Goal: Browse casually: Explore the website without a specific task or goal

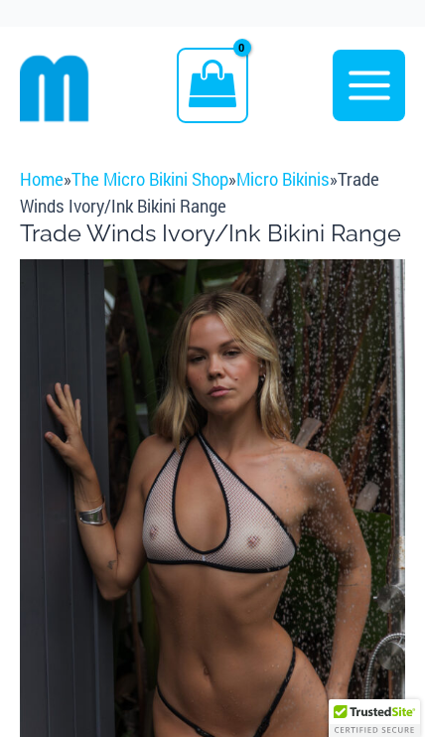
click at [277, 529] on img at bounding box center [212, 548] width 385 height 578
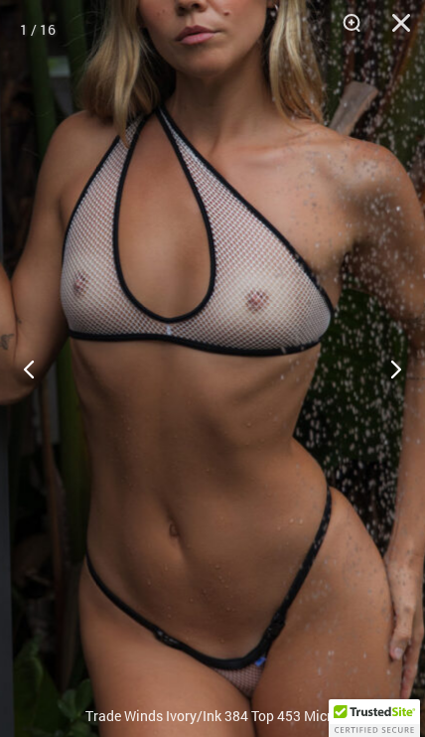
click at [231, 485] on img at bounding box center [184, 312] width 682 height 1022
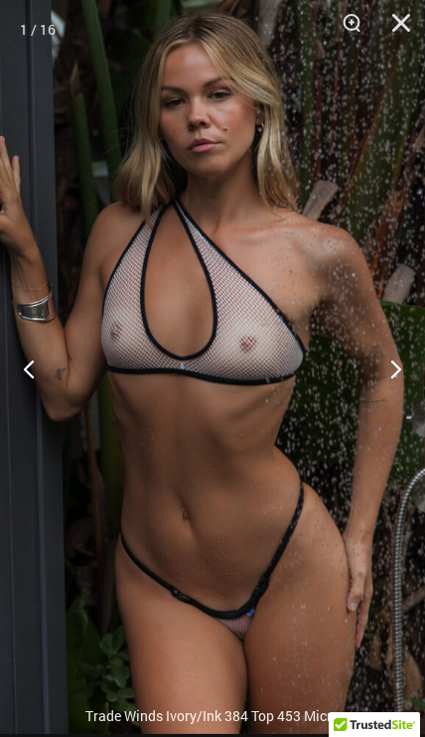
click at [385, 370] on button "Next" at bounding box center [388, 368] width 74 height 99
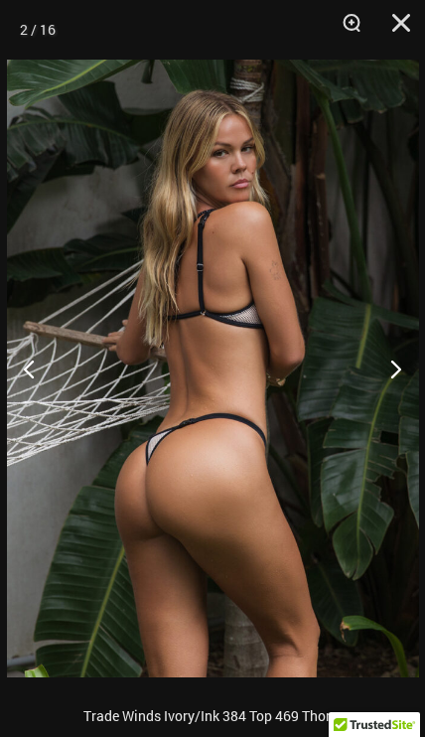
click at [389, 371] on button "Next" at bounding box center [388, 368] width 74 height 99
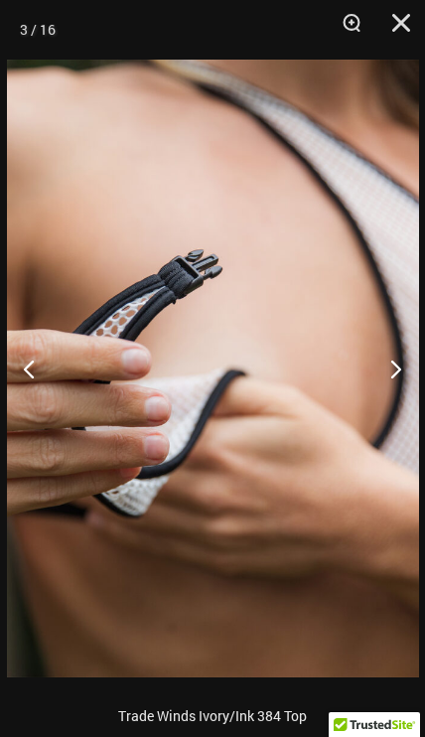
click at [389, 363] on button "Next" at bounding box center [388, 368] width 74 height 99
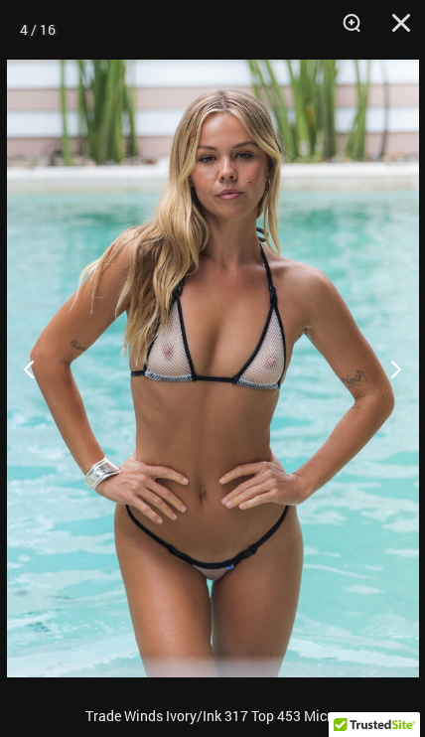
click at [387, 368] on button "Next" at bounding box center [388, 368] width 74 height 99
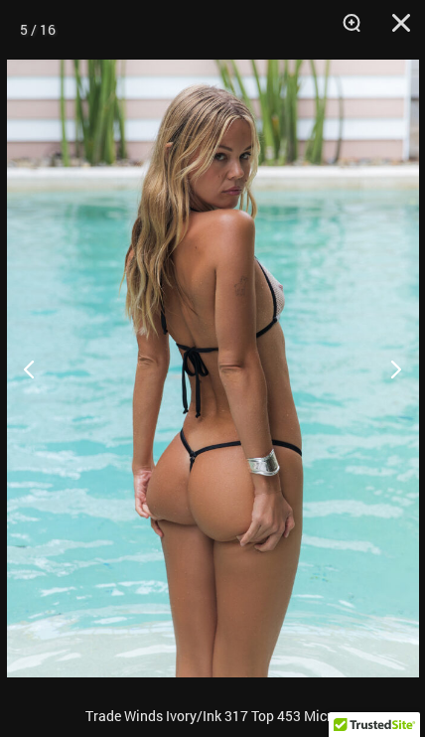
click at [38, 357] on button "Previous" at bounding box center [37, 368] width 74 height 99
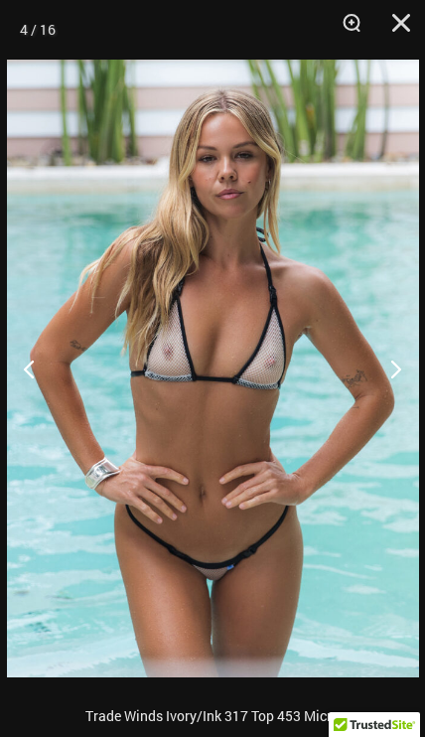
click at [389, 368] on button "Next" at bounding box center [388, 368] width 74 height 99
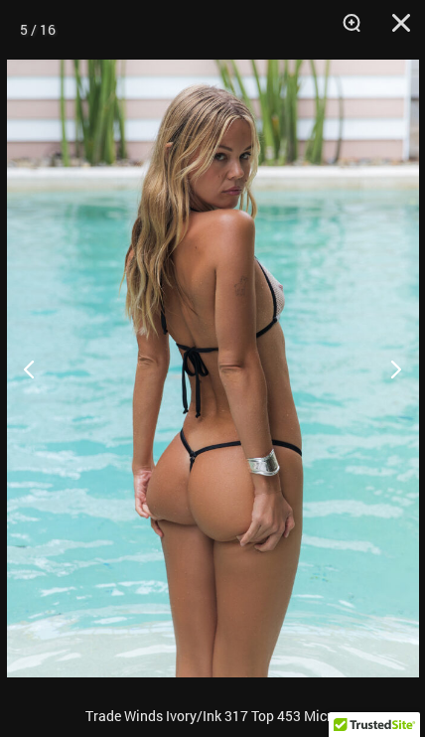
click at [39, 358] on button "Previous" at bounding box center [37, 368] width 74 height 99
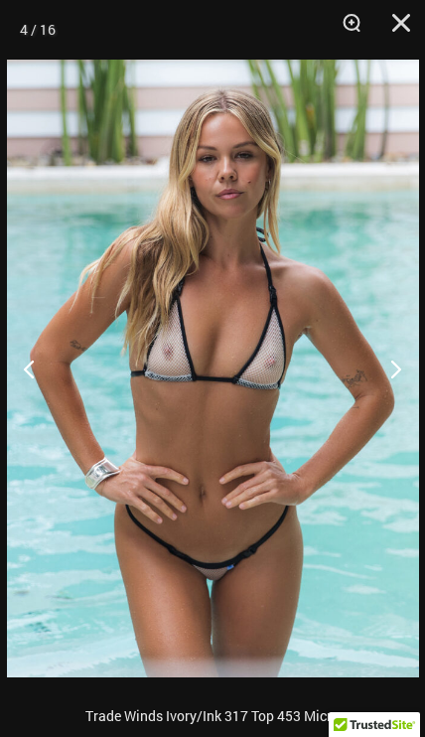
click at [387, 366] on button "Next" at bounding box center [388, 368] width 74 height 99
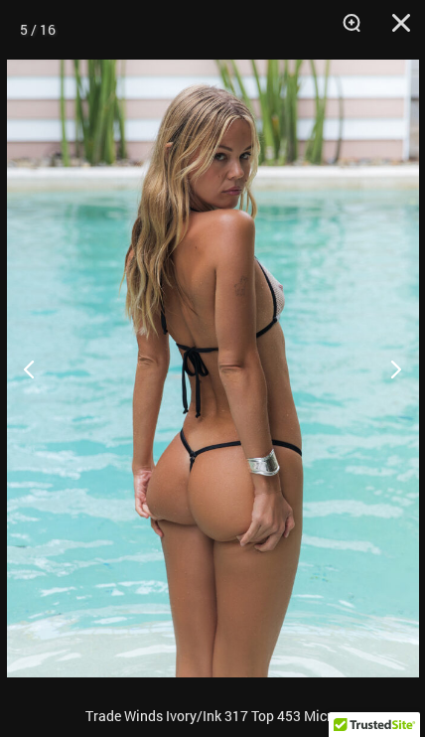
click at [388, 371] on button "Next" at bounding box center [388, 368] width 74 height 99
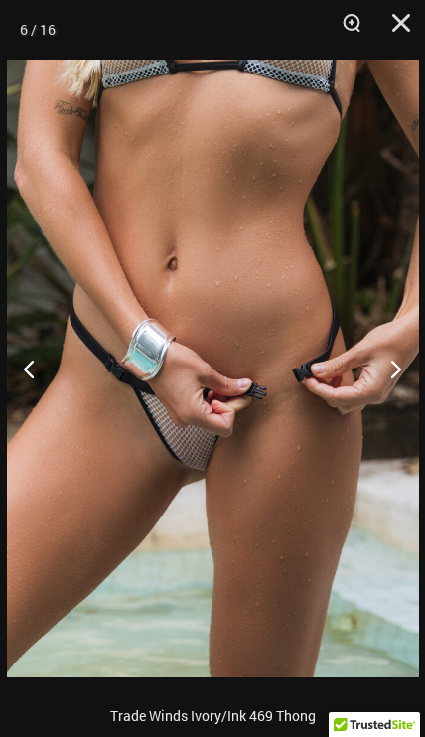
click at [387, 360] on button "Next" at bounding box center [388, 368] width 74 height 99
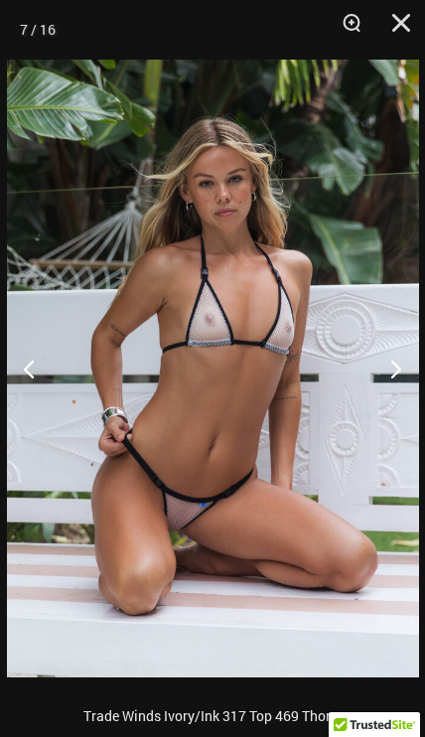
click at [388, 370] on button "Next" at bounding box center [388, 368] width 74 height 99
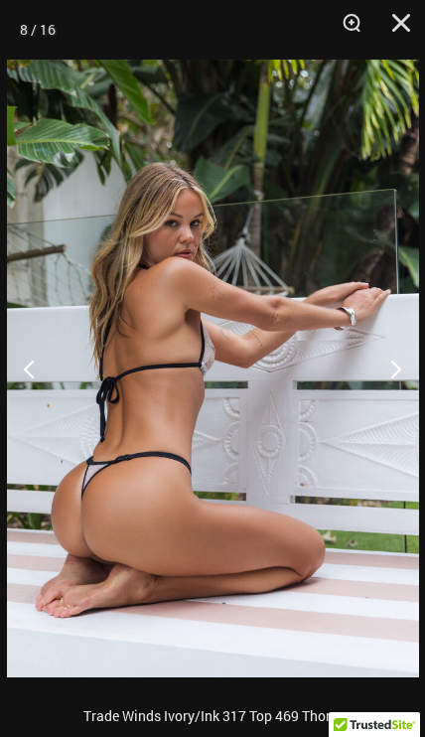
click at [388, 31] on button "Close" at bounding box center [394, 30] width 50 height 60
